Goal: Navigation & Orientation: Find specific page/section

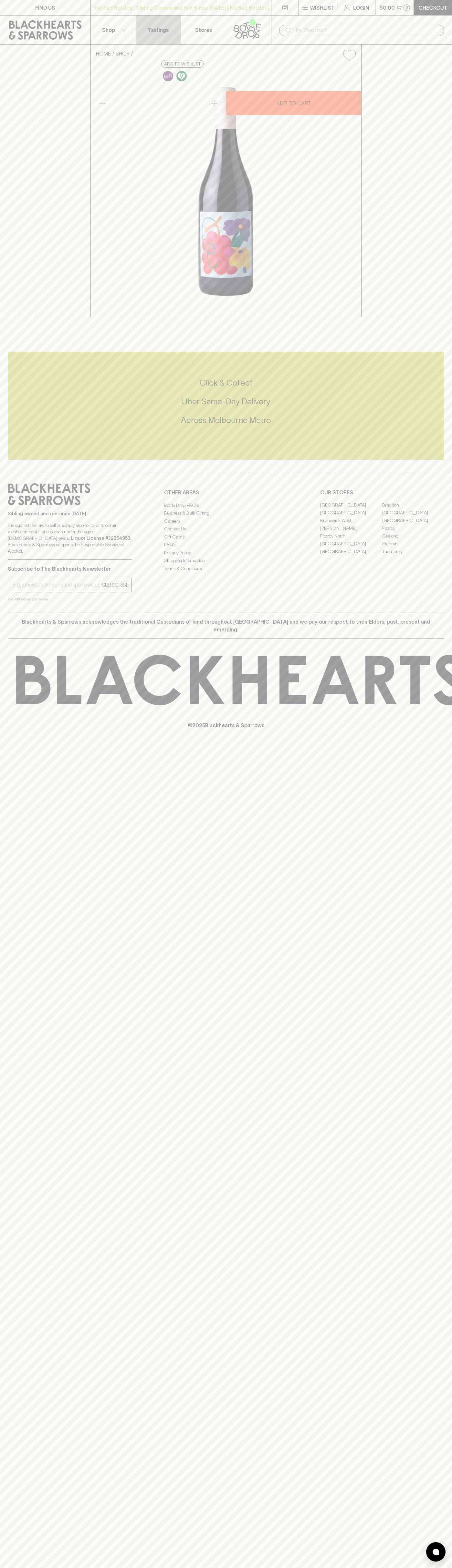
click at [139, 30] on link "Tastings" at bounding box center [158, 29] width 45 height 29
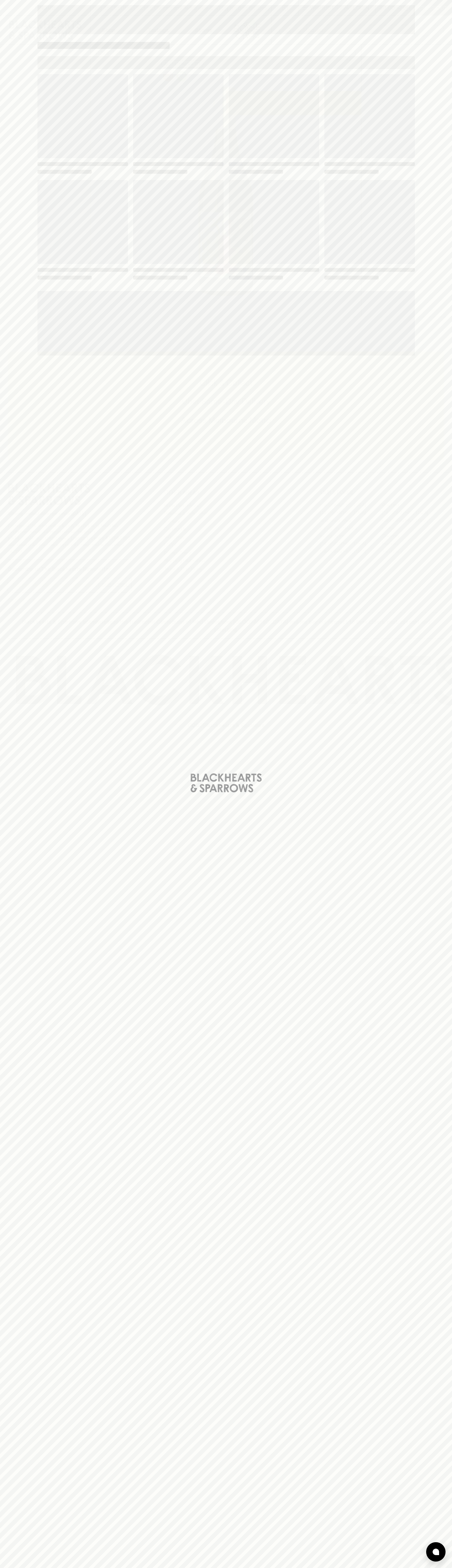
click at [431, 1102] on div "Loading" at bounding box center [226, 784] width 452 height 1568
click at [420, 1567] on html "FIND US | No Bad Bottles | Sibling Owned and Run Since [DATE] | No Bad Bottles …" at bounding box center [226, 784] width 452 height 1568
click at [13, 304] on div "Loading" at bounding box center [226, 784] width 452 height 1568
